Goal: Entertainment & Leisure: Consume media (video, audio)

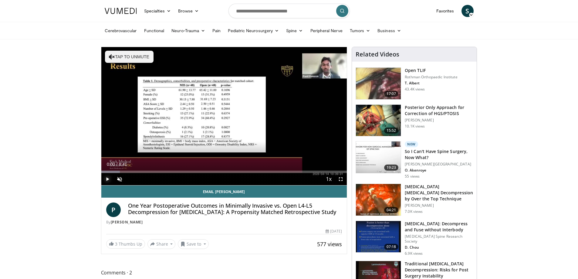
click at [107, 177] on span "Video Player" at bounding box center [107, 179] width 12 height 12
click at [121, 177] on span "Video Player" at bounding box center [119, 179] width 12 height 12
click at [138, 177] on div "67%" at bounding box center [135, 179] width 21 height 12
click at [135, 179] on div "47%" at bounding box center [135, 179] width 17 height 2
click at [111, 171] on div "Progress Bar" at bounding box center [111, 171] width 1 height 2
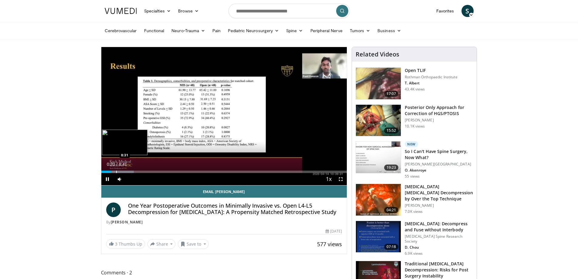
click at [116, 171] on div "Progress Bar" at bounding box center [116, 171] width 1 height 2
click at [127, 171] on div "Progress Bar" at bounding box center [127, 171] width 1 height 2
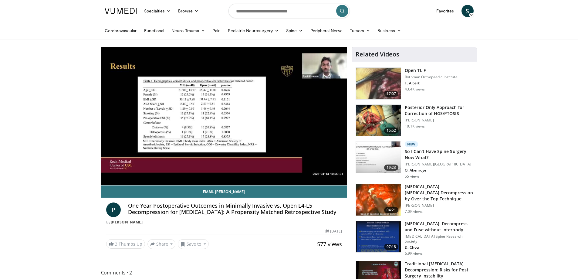
click at [133, 172] on div "10 seconds Tap to unmute" at bounding box center [224, 116] width 246 height 138
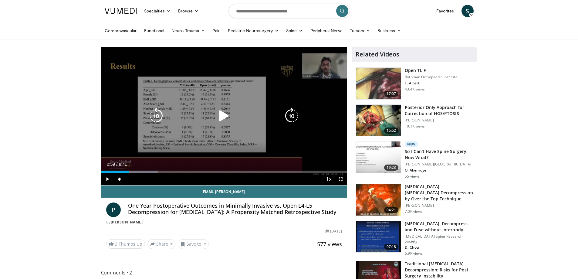
click at [173, 152] on div "10 seconds Tap to unmute" at bounding box center [224, 116] width 246 height 138
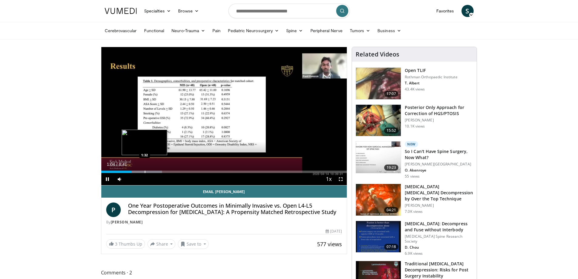
click at [145, 170] on div "Progress Bar" at bounding box center [145, 171] width 1 height 2
click at [156, 171] on div "Progress Bar" at bounding box center [156, 171] width 1 height 2
click at [172, 171] on div "Progress Bar" at bounding box center [172, 171] width 1 height 2
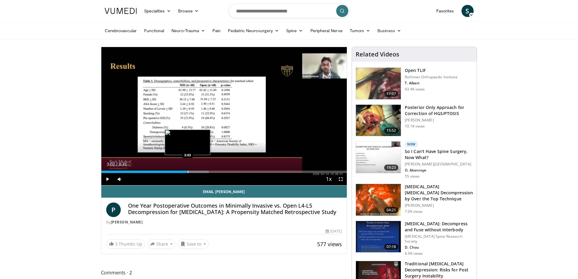
click at [188, 170] on div "Progress Bar" at bounding box center [188, 171] width 1 height 2
click at [197, 170] on div "Progress Bar" at bounding box center [197, 171] width 1 height 2
click at [192, 171] on div "Progress Bar" at bounding box center [192, 171] width 1 height 2
click at [213, 170] on div "Progress Bar" at bounding box center [213, 171] width 1 height 2
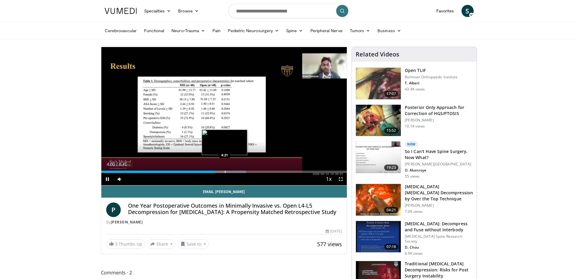
click at [225, 171] on div "Progress Bar" at bounding box center [225, 171] width 1 height 2
click at [107, 178] on span "Video Player" at bounding box center [107, 179] width 12 height 12
click at [108, 180] on span "Video Player" at bounding box center [107, 179] width 12 height 12
click at [235, 170] on div "Progress Bar" at bounding box center [235, 171] width 1 height 2
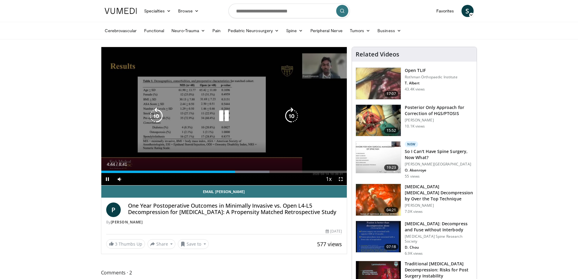
click at [265, 155] on div "10 seconds Tap to unmute" at bounding box center [224, 116] width 246 height 138
click at [292, 151] on div "10 seconds Tap to unmute" at bounding box center [224, 116] width 246 height 138
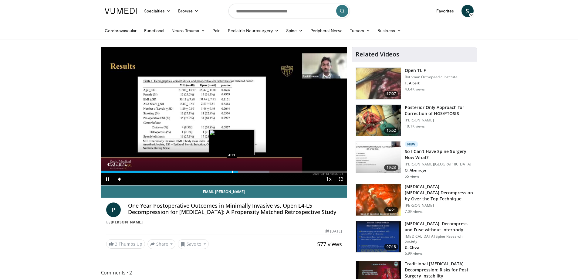
click at [232, 172] on div "Progress Bar" at bounding box center [232, 171] width 1 height 2
click at [243, 171] on div "Progress Bar" at bounding box center [243, 171] width 1 height 2
click at [253, 172] on div "Progress Bar" at bounding box center [253, 171] width 1 height 2
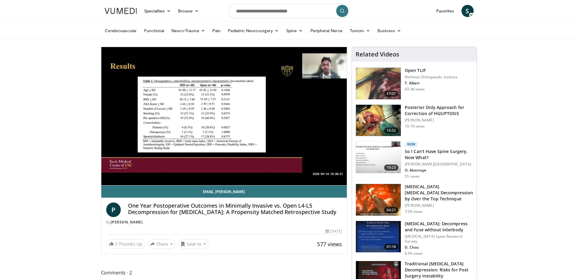
click at [265, 172] on div "10 seconds Tap to unmute" at bounding box center [224, 116] width 246 height 138
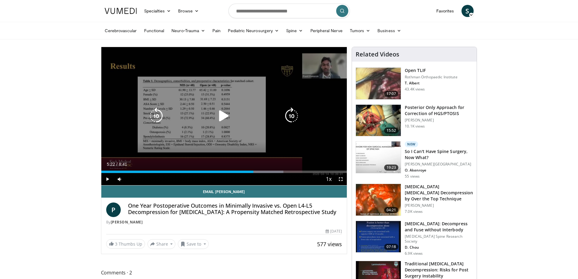
click at [268, 150] on div "10 seconds Tap to unmute" at bounding box center [224, 116] width 246 height 138
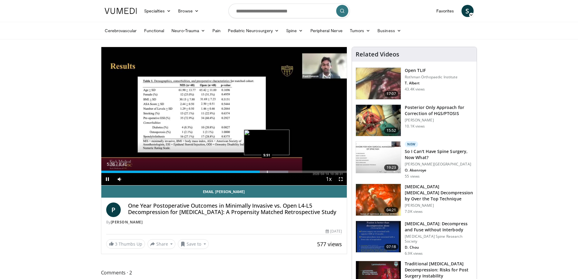
click at [267, 172] on div "Progress Bar" at bounding box center [267, 171] width 1 height 2
click at [275, 172] on div "Progress Bar" at bounding box center [275, 171] width 1 height 2
click at [287, 170] on div "Progress Bar" at bounding box center [287, 171] width 1 height 2
click at [296, 170] on div "Loaded : 85.60% 6:35 6:53" at bounding box center [224, 170] width 246 height 6
click at [303, 169] on div "Loaded : 89.41% 7:08 7:08" at bounding box center [224, 170] width 246 height 6
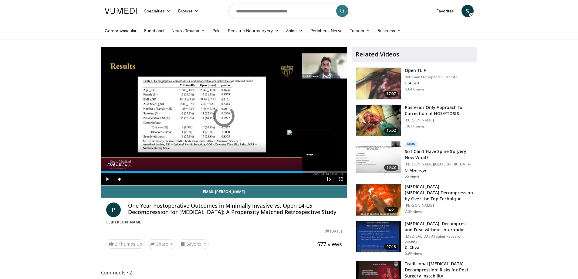
click at [310, 170] on div "Loaded : 91.31% 7:09 7:22" at bounding box center [224, 170] width 246 height 6
click at [318, 170] on div "Loaded : 97.02% 7:25 7:39" at bounding box center [224, 170] width 246 height 6
click at [328, 171] on div "Progress Bar" at bounding box center [328, 171] width 1 height 2
click at [331, 171] on div "Progress Bar" at bounding box center [331, 171] width 1 height 2
click at [337, 171] on div "Progress Bar" at bounding box center [337, 171] width 1 height 2
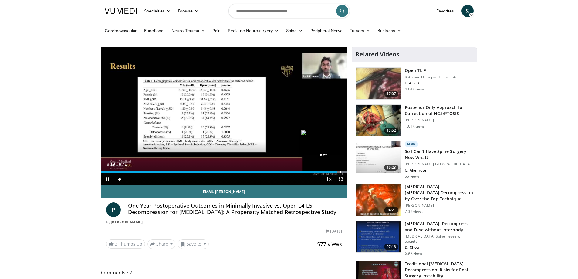
click at [340, 170] on div "Progress Bar" at bounding box center [340, 171] width 1 height 2
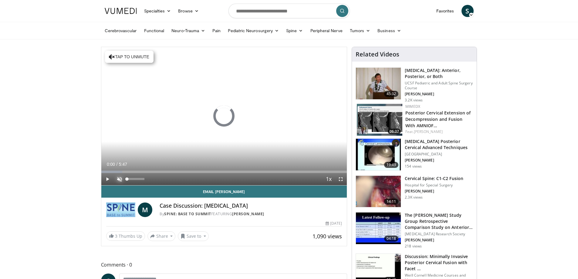
click at [118, 179] on span "Video Player" at bounding box center [119, 179] width 12 height 12
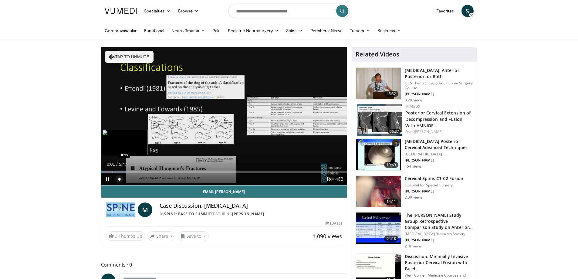
click at [113, 170] on div "Loaded : 11.40% 0:01 0:15" at bounding box center [224, 170] width 246 height 6
click at [124, 170] on div "Loaded : 19.97% 0:17 0:31" at bounding box center [224, 170] width 246 height 6
click at [133, 170] on div "Loaded : 25.68% 0:33 0:45" at bounding box center [224, 170] width 246 height 6
click at [140, 170] on div "Progress Bar" at bounding box center [140, 171] width 1 height 2
click at [148, 170] on div "Progress Bar" at bounding box center [148, 171] width 1 height 2
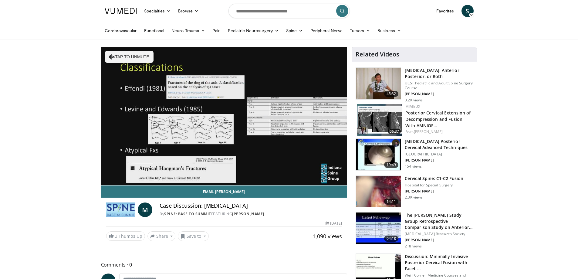
click at [154, 170] on div "10 seconds Tap to unmute" at bounding box center [224, 116] width 246 height 138
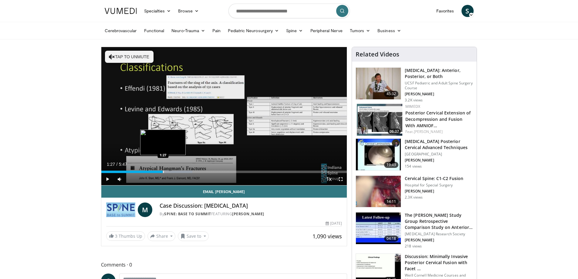
click at [163, 170] on div "Progress Bar" at bounding box center [163, 171] width 1 height 2
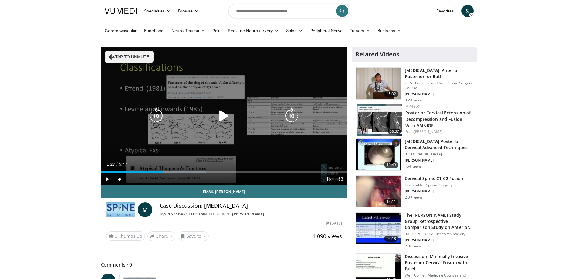
click at [172, 148] on div "10 seconds Tap to unmute" at bounding box center [224, 116] width 246 height 138
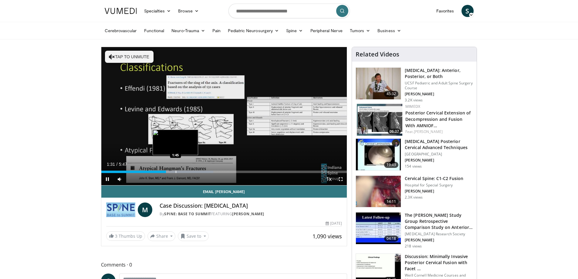
click at [176, 172] on div "Progress Bar" at bounding box center [176, 171] width 1 height 2
click at [186, 172] on div "Progress Bar" at bounding box center [186, 171] width 1 height 2
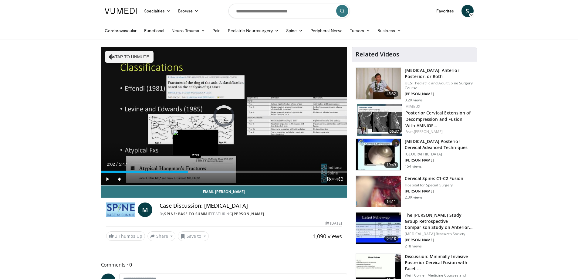
click at [196, 170] on div "Progress Bar" at bounding box center [196, 171] width 1 height 2
click at [204, 170] on div "Progress Bar" at bounding box center [204, 171] width 1 height 2
click at [212, 170] on div "Loaded : 59.96% 2:27 2:36" at bounding box center [224, 170] width 246 height 6
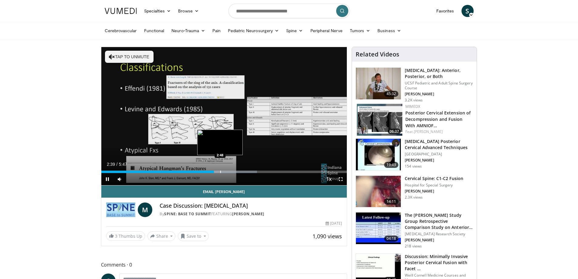
click at [220, 171] on div "Progress Bar" at bounding box center [220, 171] width 1 height 2
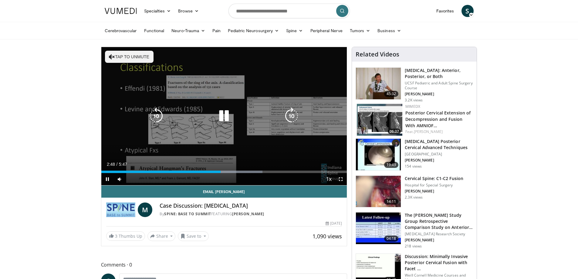
drag, startPoint x: 230, startPoint y: 170, endPoint x: 234, endPoint y: 170, distance: 4.2
click at [230, 170] on div "Loaded : 65.67% 2:48 3:02" at bounding box center [224, 170] width 246 height 6
drag, startPoint x: 239, startPoint y: 170, endPoint x: 249, endPoint y: 170, distance: 9.7
click at [240, 170] on div "Loaded : 71.38% 3:15 3:15" at bounding box center [224, 170] width 246 height 6
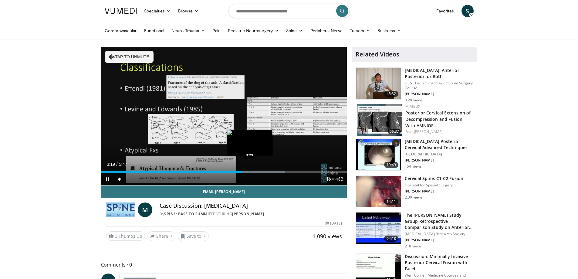
click at [249, 169] on div "Loaded : 74.93% 3:19 3:29" at bounding box center [224, 170] width 246 height 6
click at [261, 170] on div "Loaded : 77.09% 3:29 3:45" at bounding box center [224, 170] width 246 height 6
click at [273, 168] on div "Loaded : 83.57% 4:03 4:03" at bounding box center [224, 170] width 246 height 6
click at [252, 168] on div "Loaded : 88.51% 4:03 3:33" at bounding box center [224, 170] width 246 height 6
click at [272, 172] on div "Progress Bar" at bounding box center [272, 171] width 1 height 2
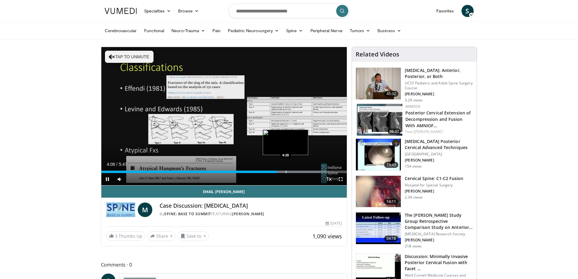
click at [286, 170] on div "Progress Bar" at bounding box center [286, 171] width 1 height 2
click at [294, 170] on div "Progress Bar" at bounding box center [294, 171] width 1 height 2
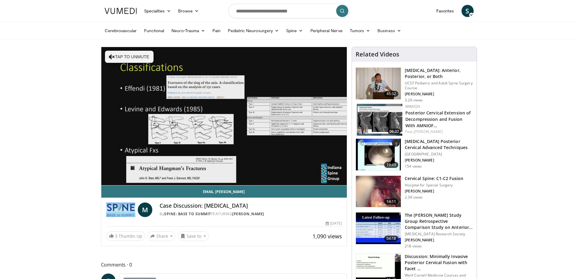
click at [301, 170] on div "10 seconds Tap to unmute" at bounding box center [224, 116] width 246 height 138
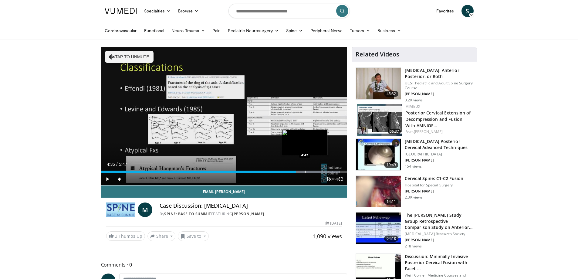
click at [304, 170] on div "Loaded : 97.08% 4:35 4:47" at bounding box center [224, 170] width 246 height 6
click at [303, 161] on div "Current Time 4:47 / Duration 5:47" at bounding box center [224, 163] width 246 height 5
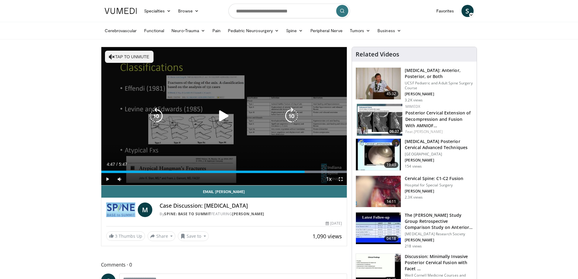
click at [242, 136] on div "10 seconds Tap to unmute" at bounding box center [224, 116] width 246 height 138
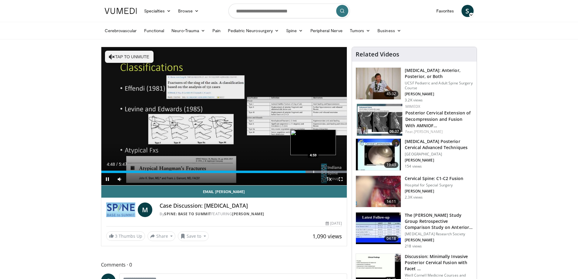
click at [313, 172] on div "Progress Bar" at bounding box center [313, 171] width 1 height 2
click at [324, 171] on div "Progress Bar" at bounding box center [324, 171] width 1 height 2
click at [334, 172] on div "Progress Bar" at bounding box center [334, 171] width 1 height 2
